Goal: Navigation & Orientation: Find specific page/section

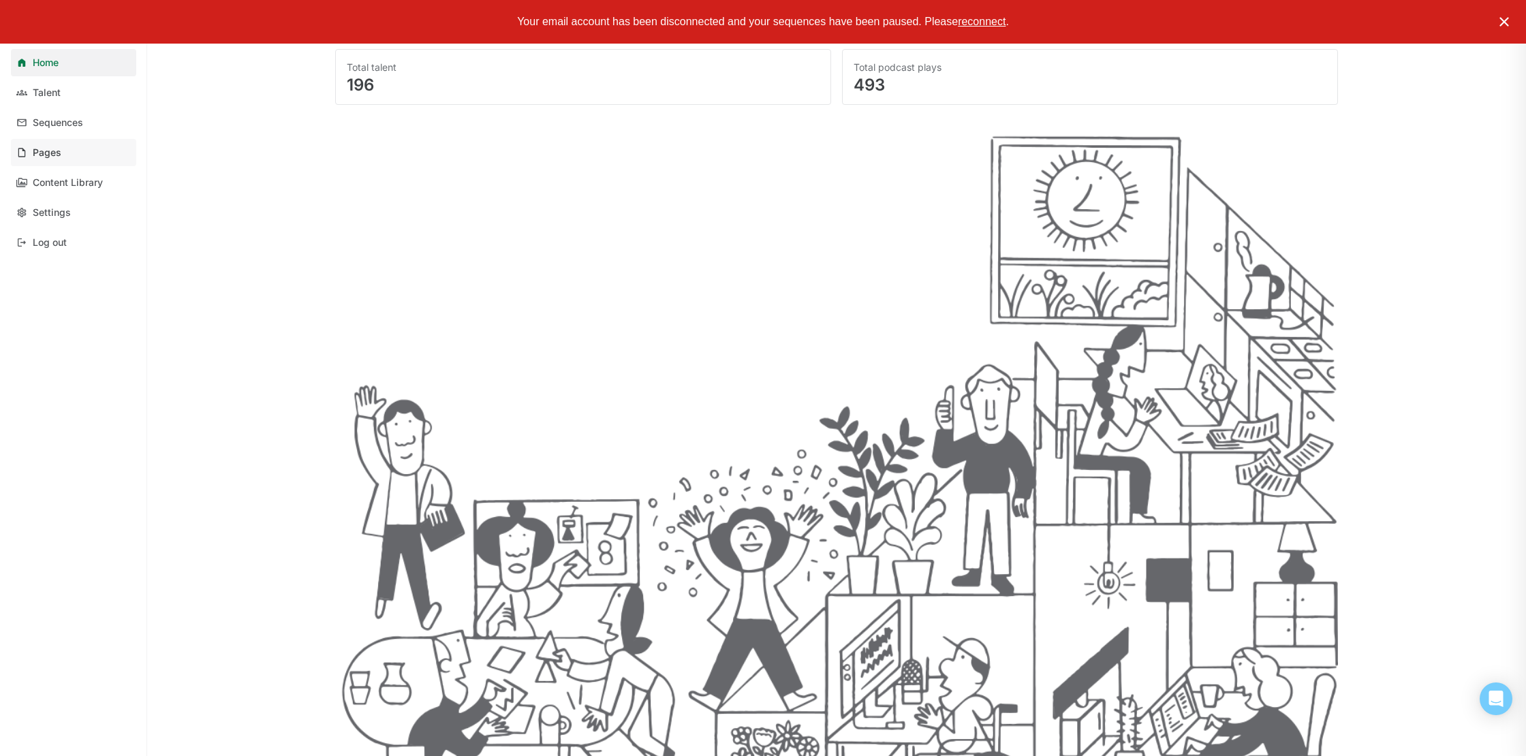
click at [63, 144] on link "Pages" at bounding box center [73, 152] width 125 height 27
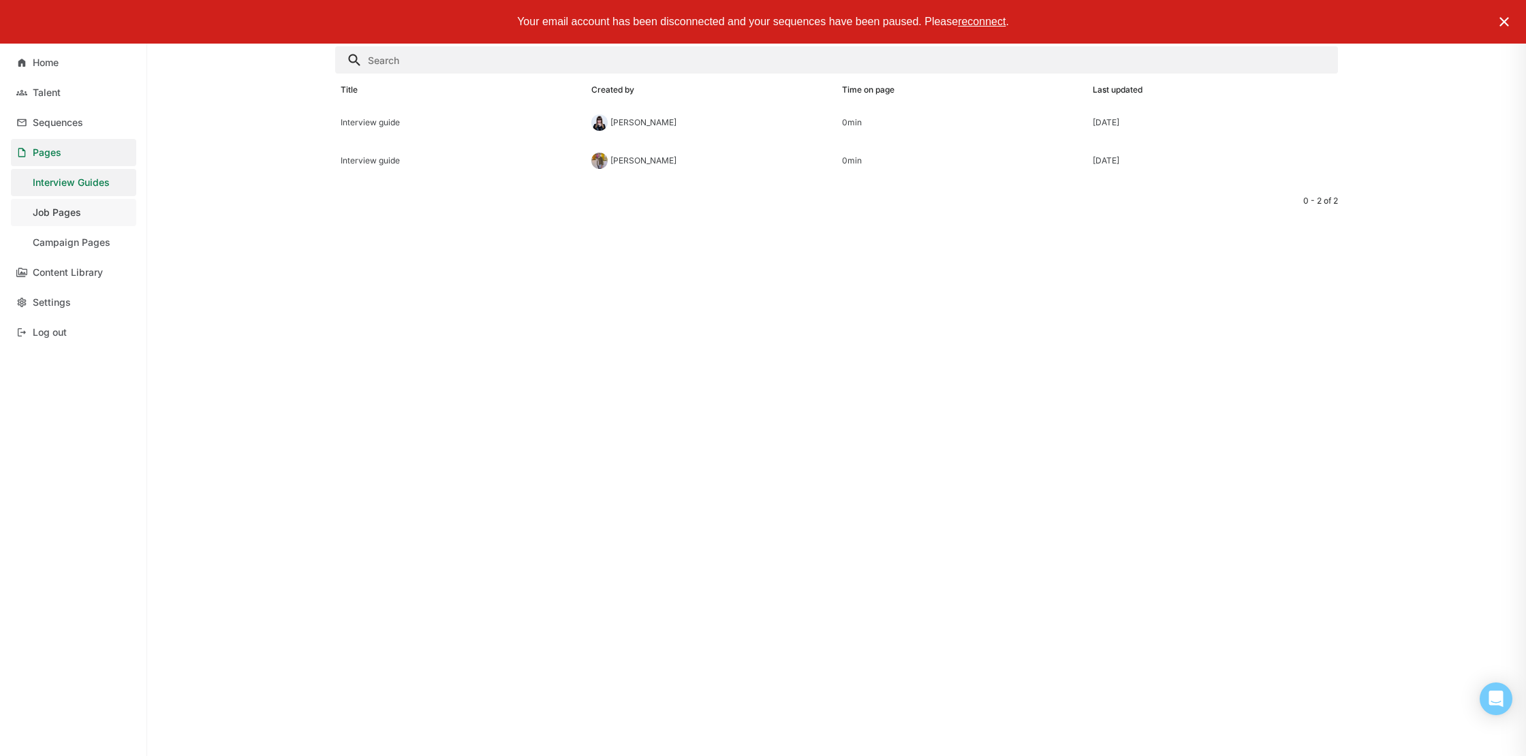
click at [83, 222] on link "Job Pages" at bounding box center [73, 212] width 125 height 27
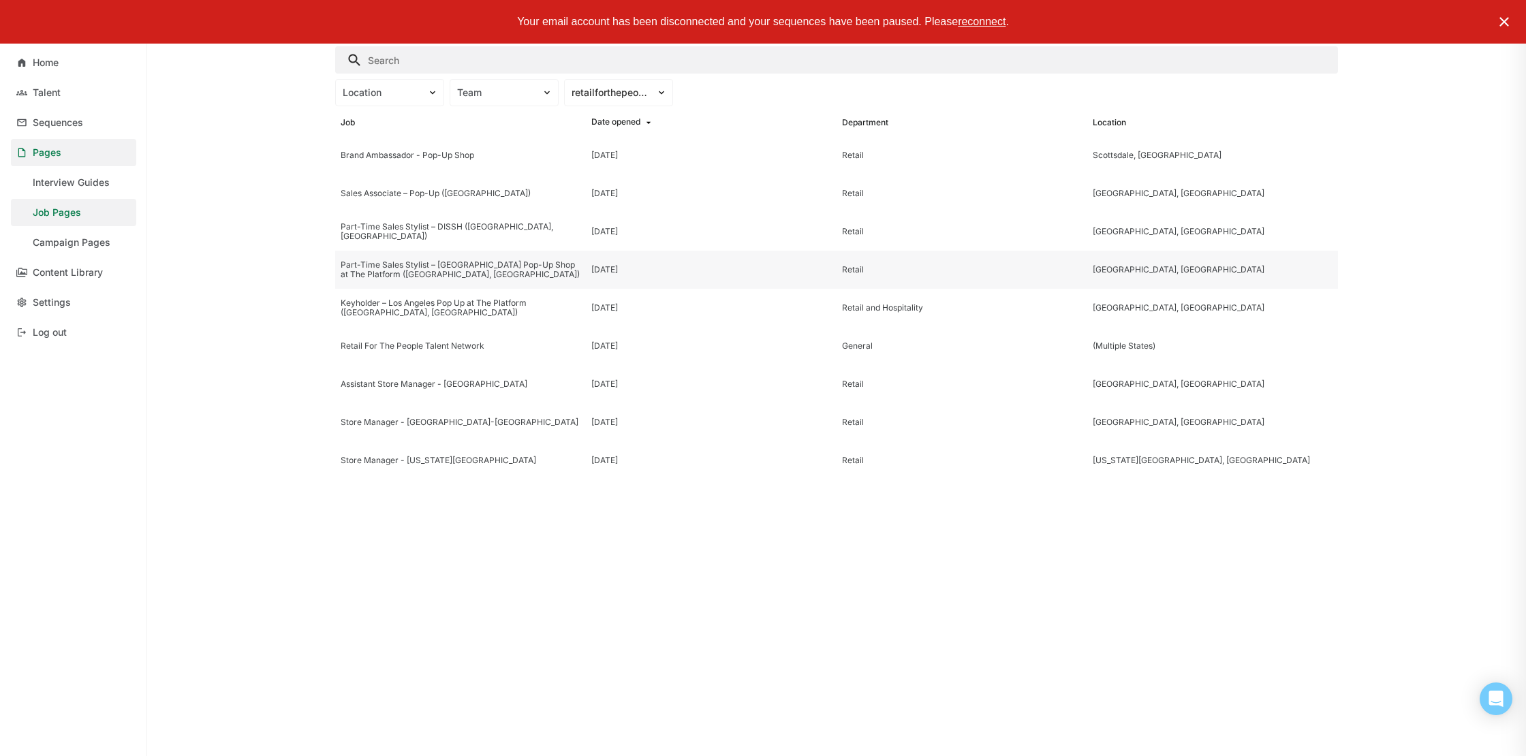
click at [447, 271] on div "Part-Time Sales Stylist – [GEOGRAPHIC_DATA] Pop-Up Shop at The Platform ([GEOGR…" at bounding box center [461, 270] width 240 height 20
click at [407, 101] on div "Location" at bounding box center [389, 92] width 109 height 27
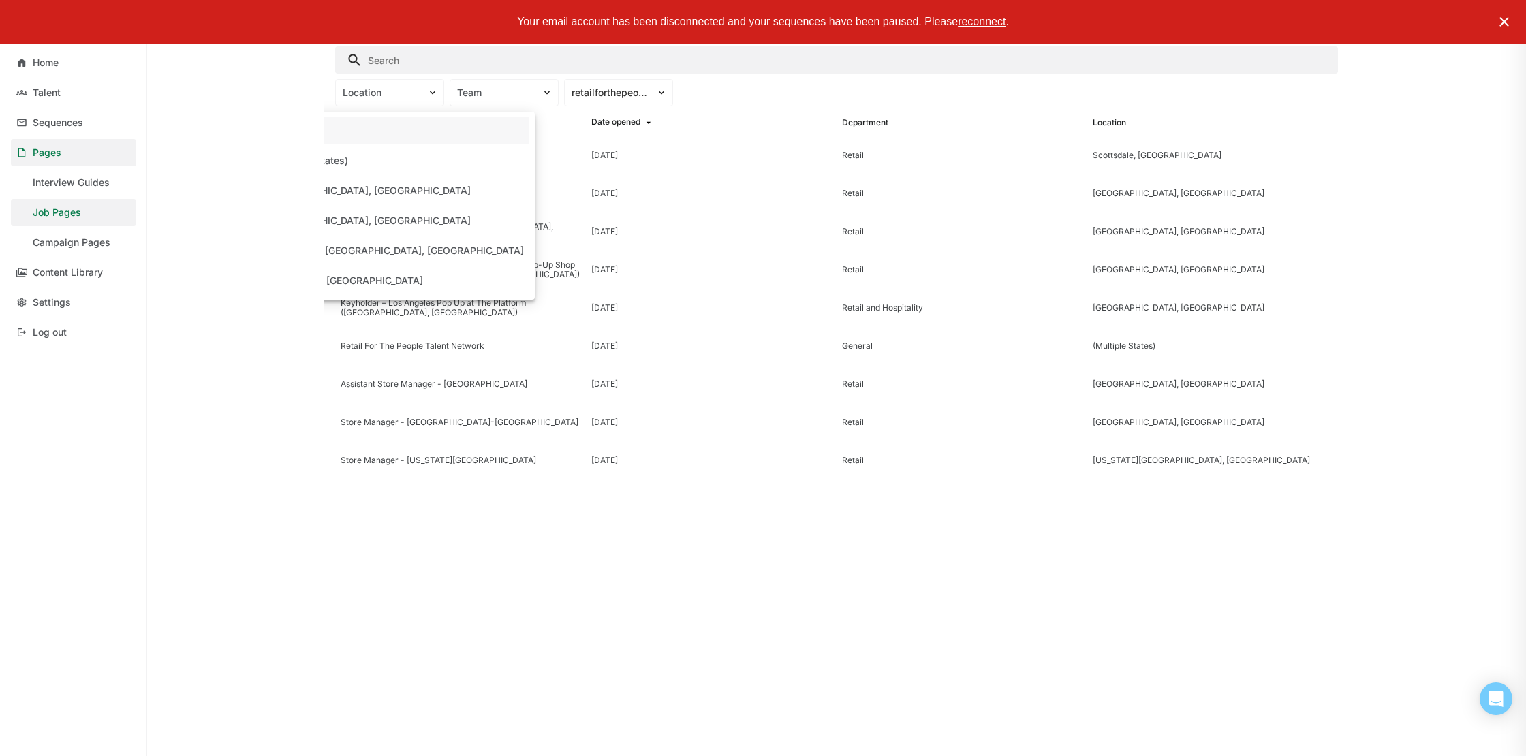
click at [284, 133] on div "All" at bounding box center [278, 131] width 12 height 12
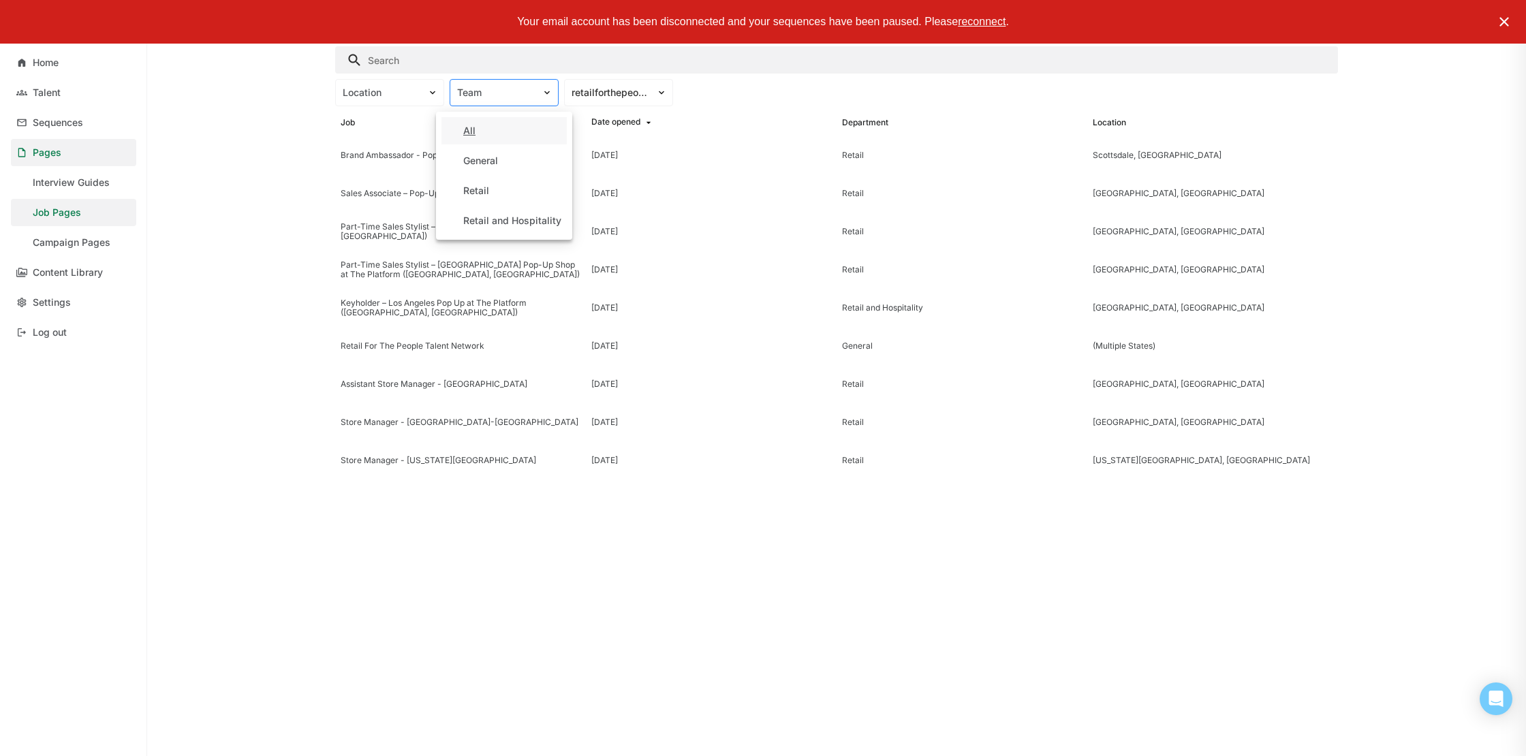
click at [537, 88] on div "Team" at bounding box center [495, 93] width 91 height 14
click at [483, 186] on div "Retail" at bounding box center [476, 191] width 26 height 12
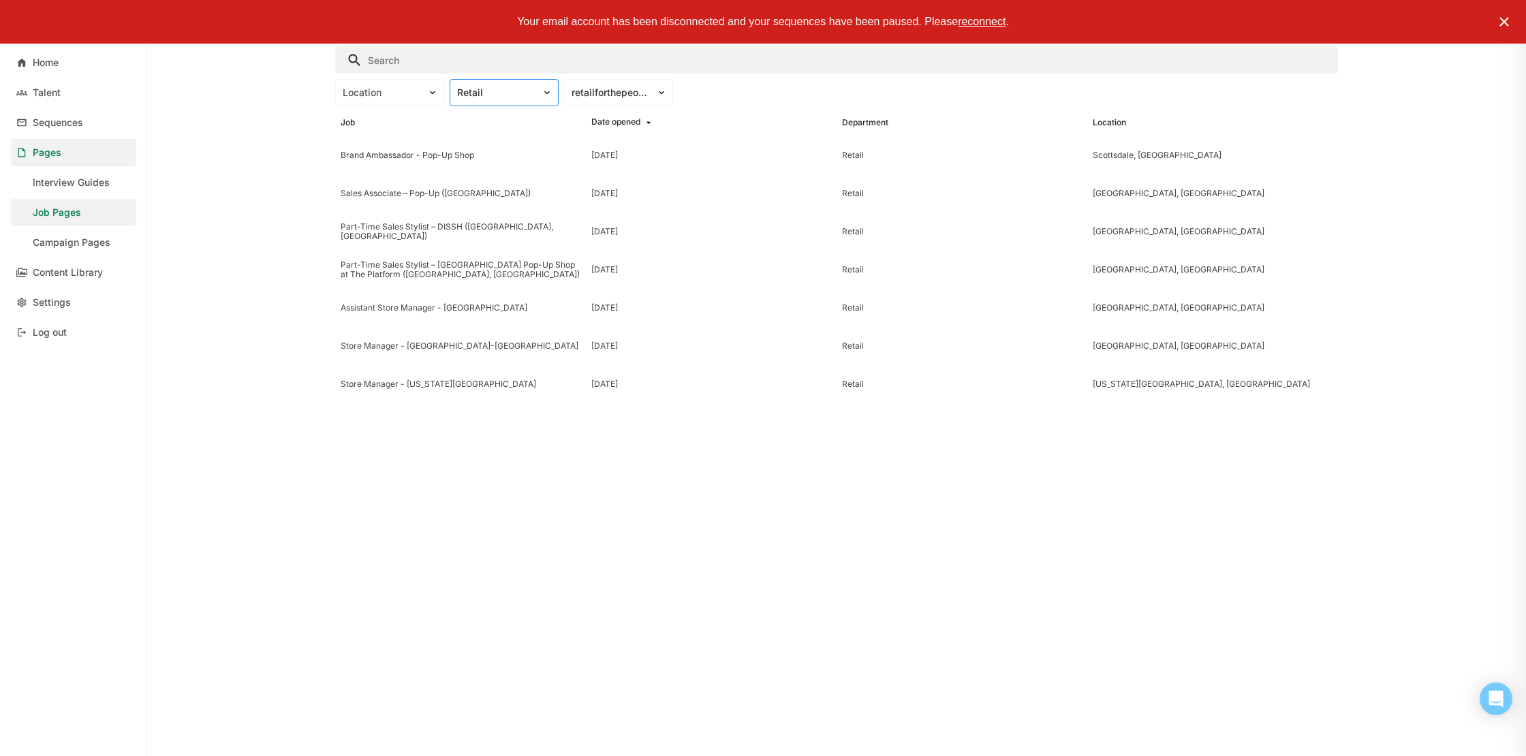
click at [508, 94] on div "Retail" at bounding box center [496, 93] width 78 height 12
click at [492, 125] on div "All" at bounding box center [503, 130] width 125 height 27
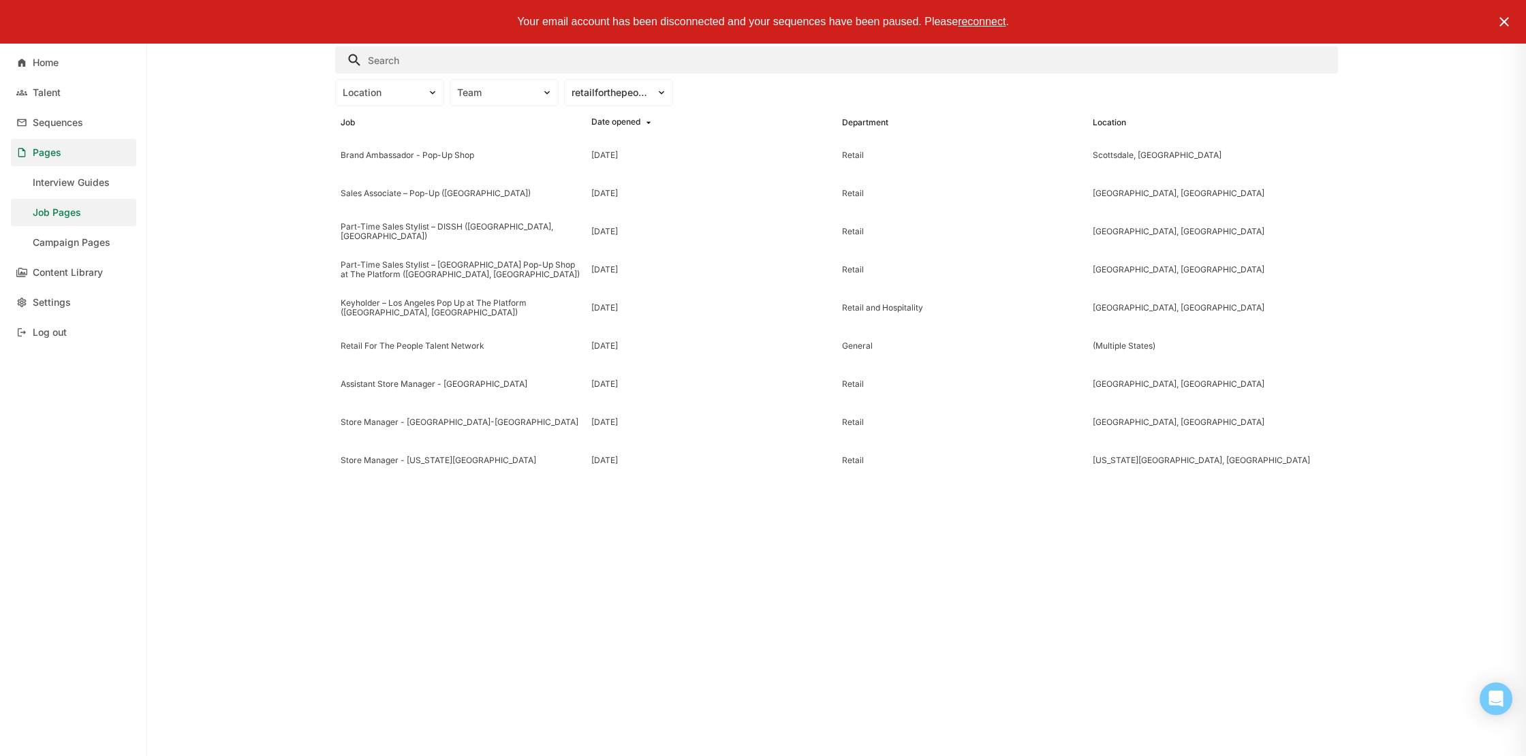
click at [1511, 24] on img at bounding box center [1504, 22] width 16 height 16
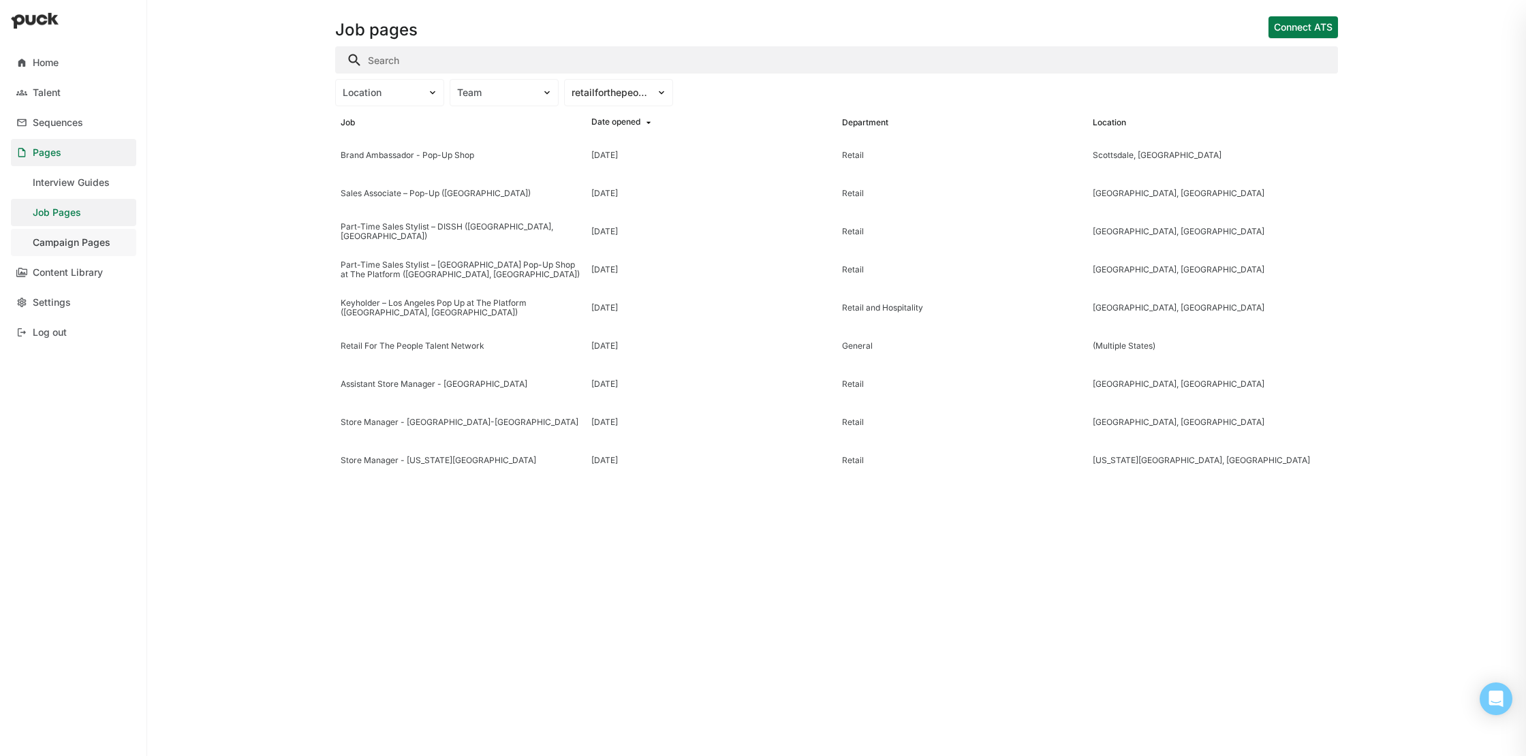
click at [84, 241] on div "Campaign Pages" at bounding box center [72, 243] width 78 height 12
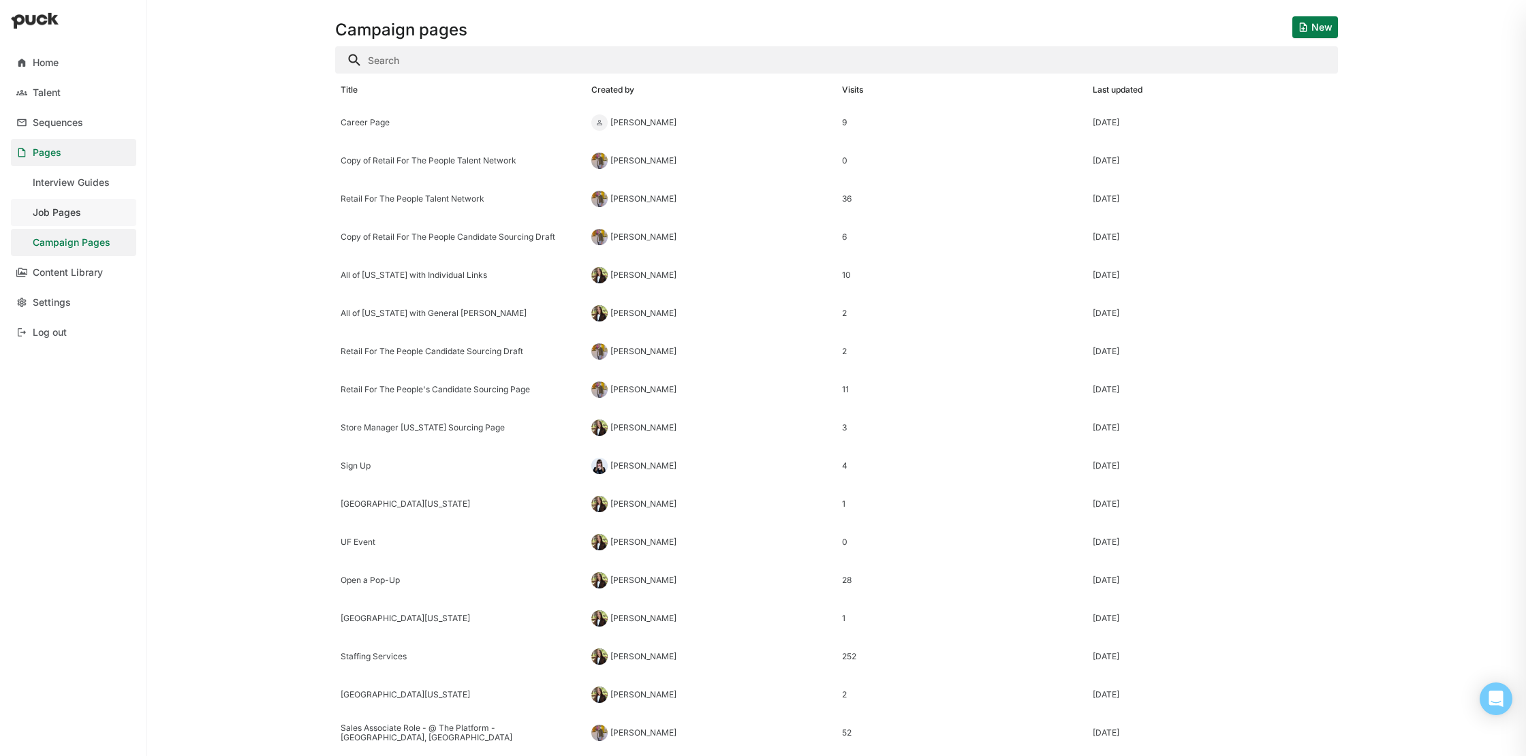
click at [78, 210] on div "Job Pages" at bounding box center [57, 213] width 48 height 12
